Goal: Task Accomplishment & Management: Use online tool/utility

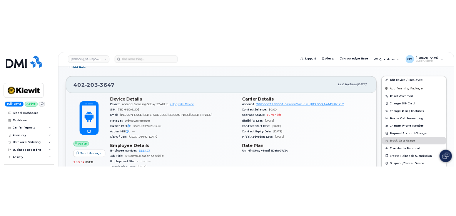
scroll to position [218, 0]
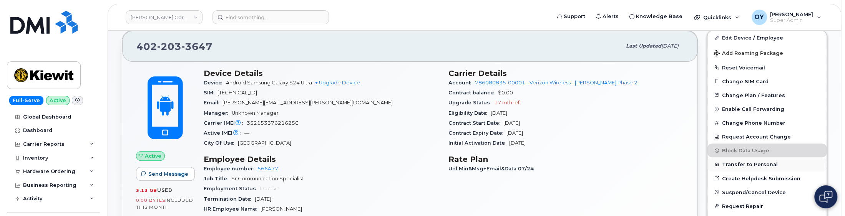
click at [738, 166] on button "Transfer to Personal" at bounding box center [767, 165] width 119 height 14
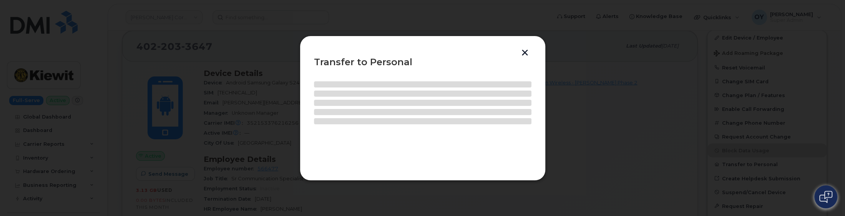
click at [527, 50] on button "button" at bounding box center [525, 54] width 12 height 8
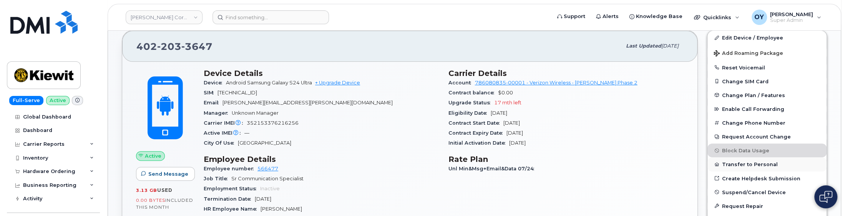
click at [753, 164] on button "Transfer to Personal" at bounding box center [767, 165] width 119 height 14
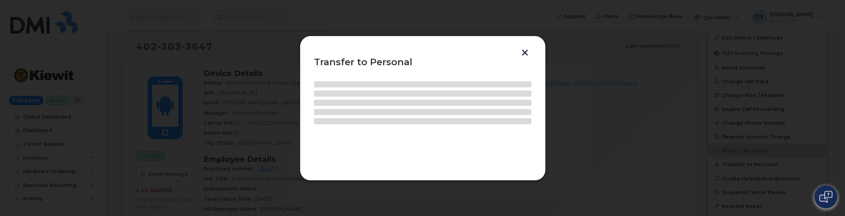
click at [526, 53] on button "button" at bounding box center [525, 54] width 12 height 8
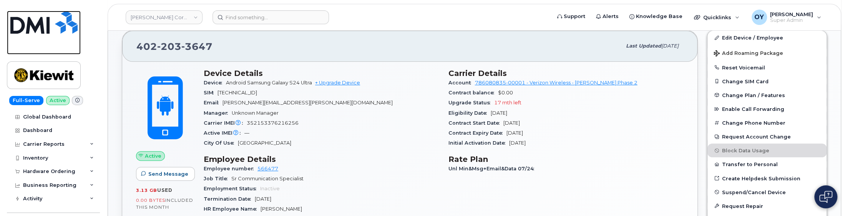
drag, startPoint x: 53, startPoint y: 25, endPoint x: 115, endPoint y: 0, distance: 66.1
click at [53, 24] on img at bounding box center [43, 22] width 67 height 23
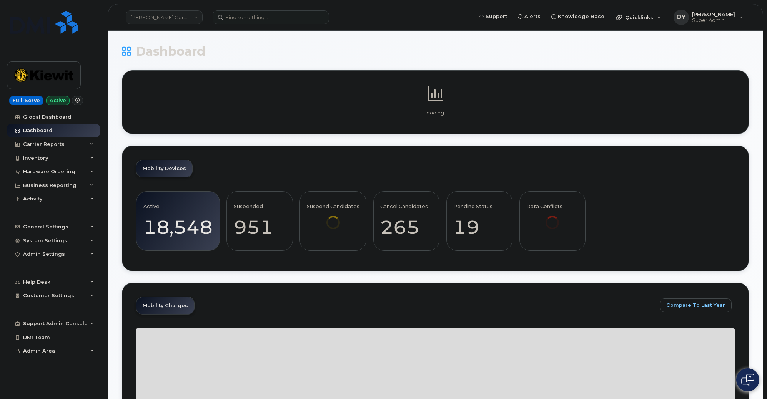
click at [154, 15] on link "Kiewit Corporation" at bounding box center [164, 17] width 77 height 14
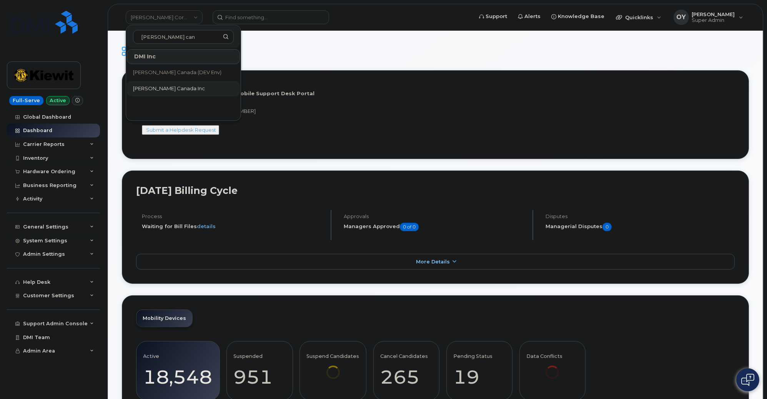
type input "kiewit can"
click at [162, 86] on span "Kiewit Canada Inc" at bounding box center [169, 89] width 72 height 8
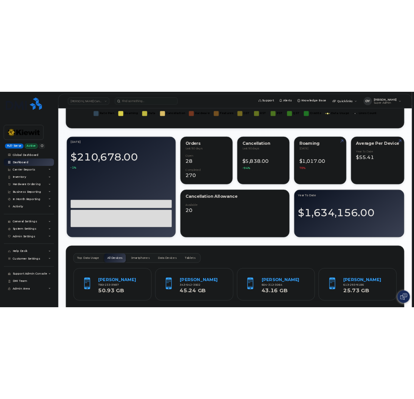
scroll to position [700, 0]
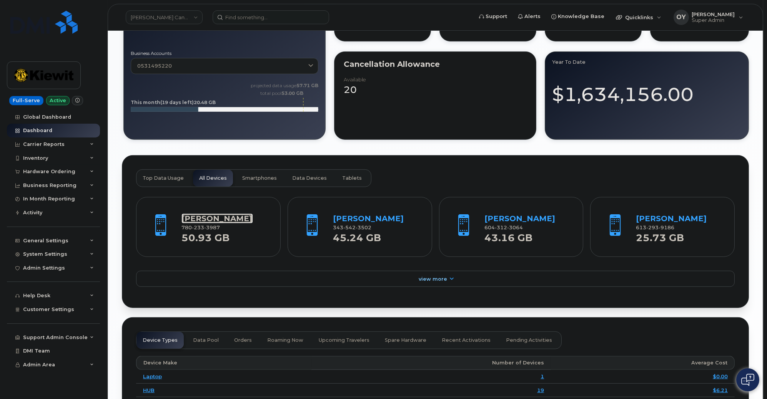
click at [202, 223] on link "Dulyavich Vongsathorn" at bounding box center [217, 218] width 71 height 9
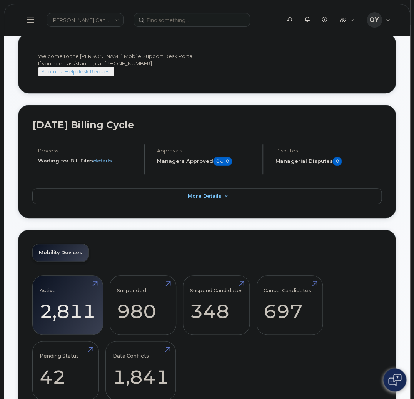
scroll to position [0, 0]
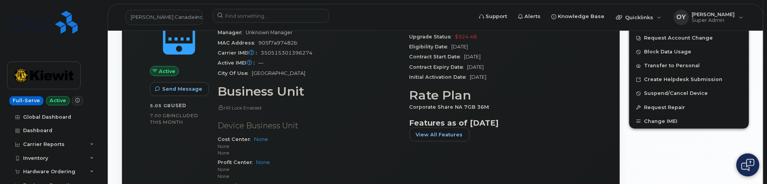
scroll to position [271, 0]
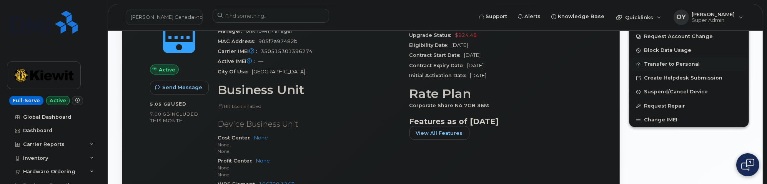
click at [658, 63] on button "Transfer to Personal" at bounding box center [688, 64] width 119 height 14
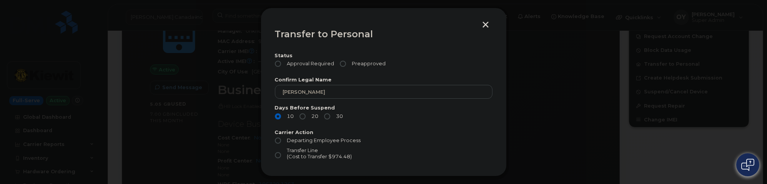
click at [488, 25] on button "button" at bounding box center [486, 26] width 12 height 8
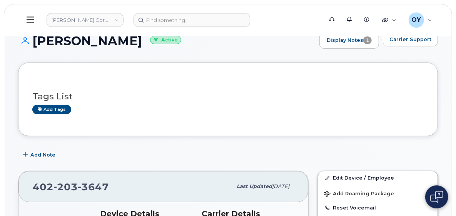
scroll to position [174, 0]
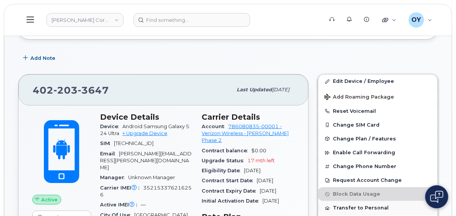
click at [351, 208] on button "Transfer to Personal" at bounding box center [377, 208] width 119 height 14
